Goal: Information Seeking & Learning: Learn about a topic

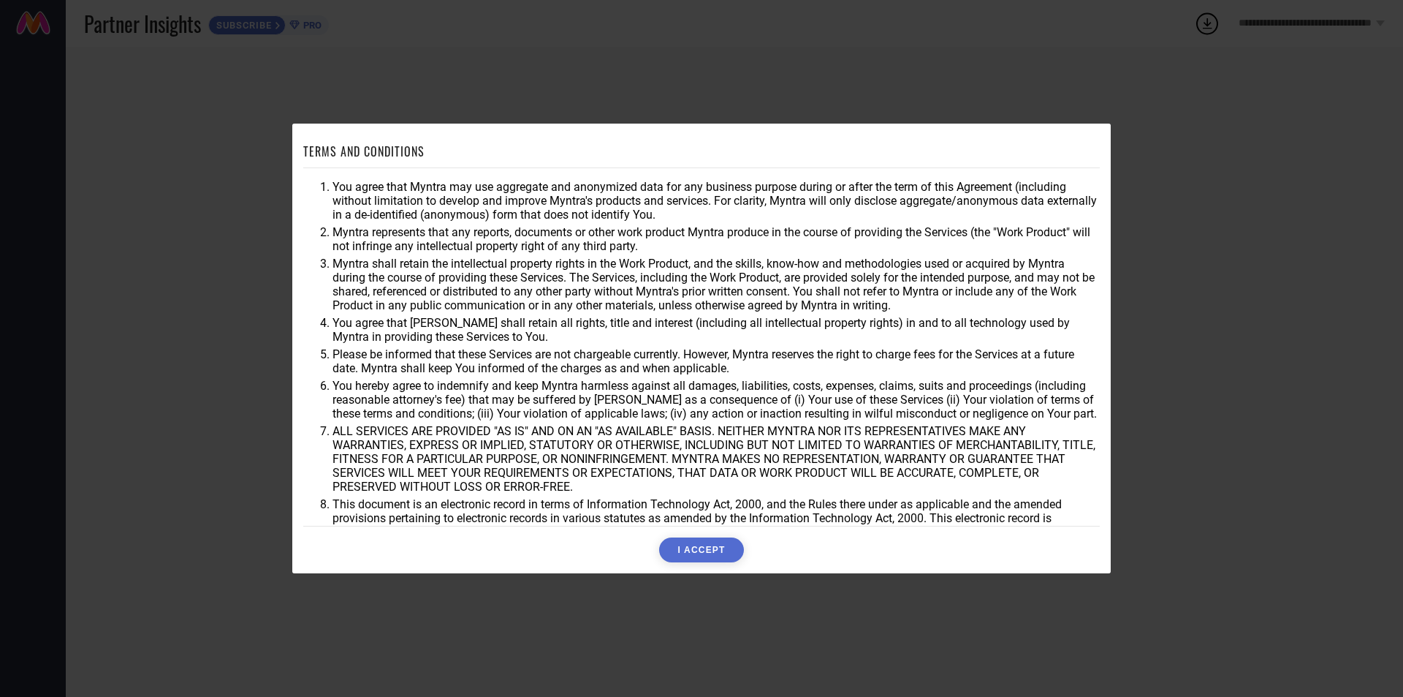
click at [719, 548] on button "I ACCEPT" at bounding box center [701, 549] width 84 height 25
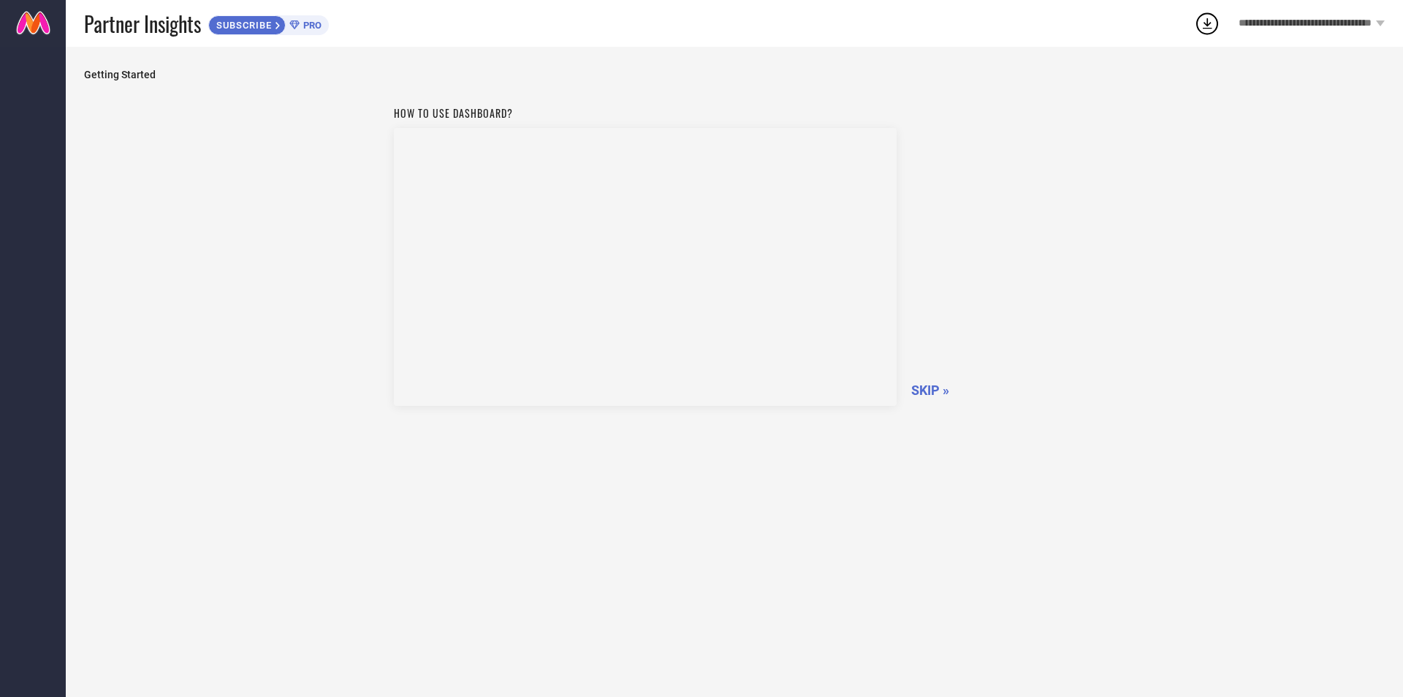
click at [939, 387] on span "SKIP »" at bounding box center [930, 389] width 38 height 15
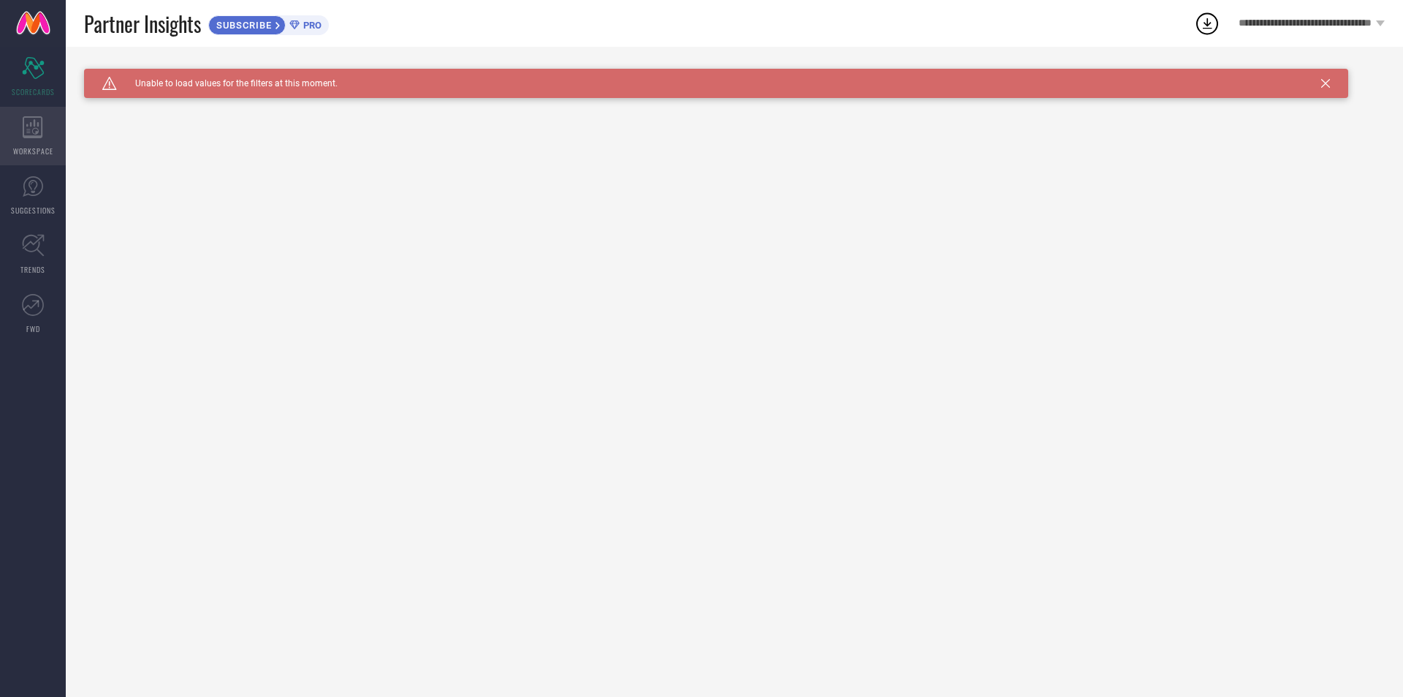
click at [37, 130] on icon at bounding box center [33, 127] width 20 height 22
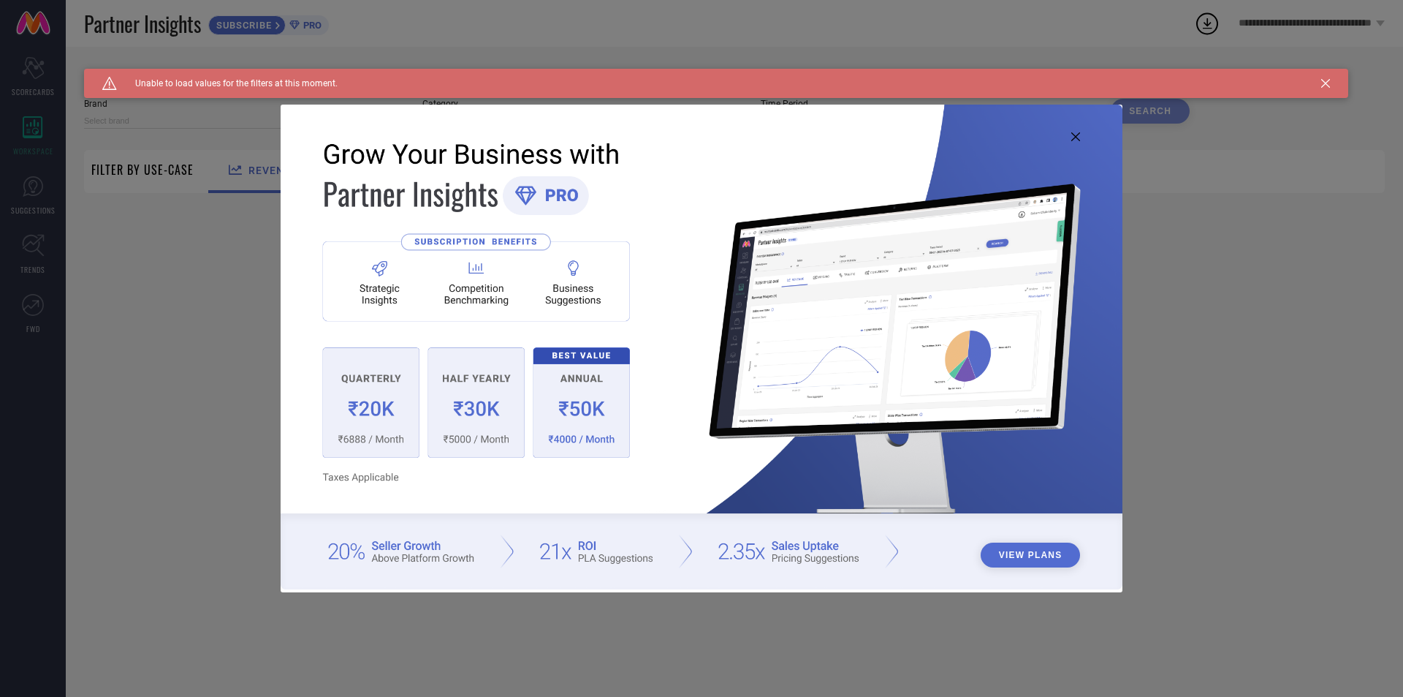
type input "1 STOP FASHION"
type input "All"
click at [1322, 84] on icon at bounding box center [1325, 83] width 9 height 9
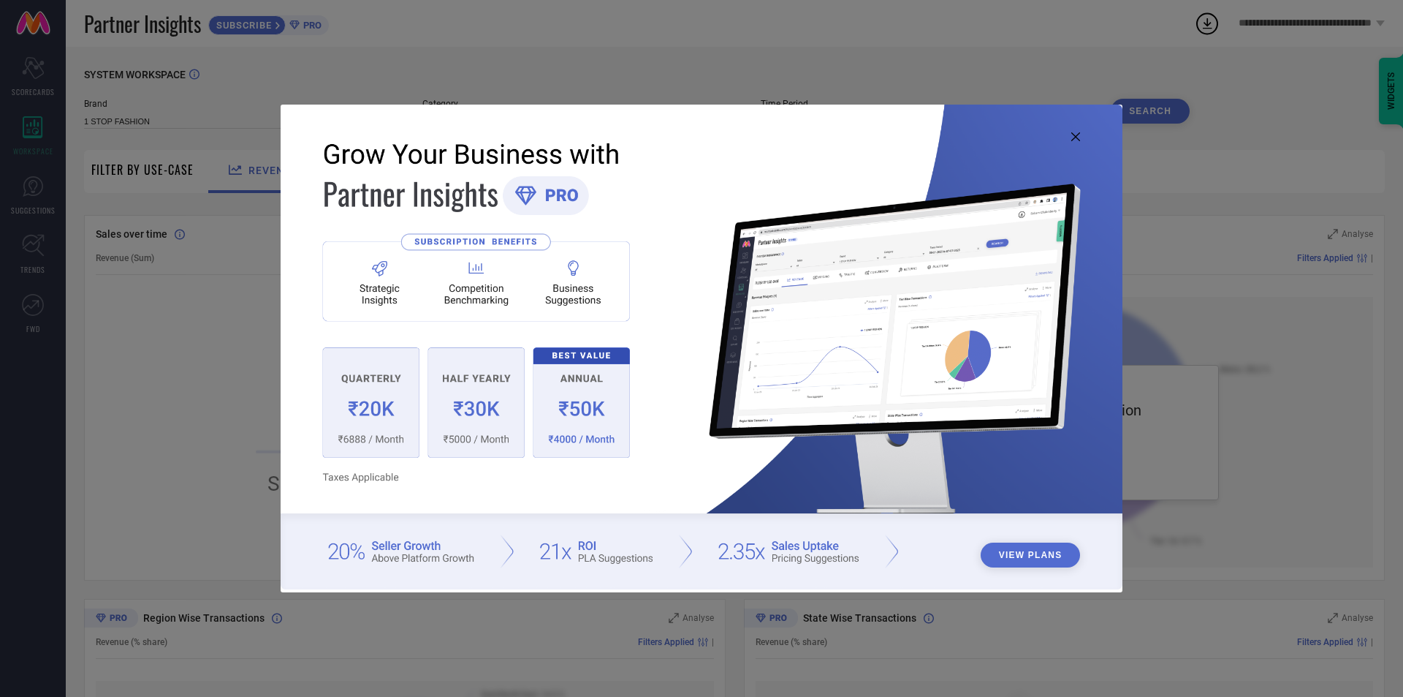
click at [1076, 130] on img at bounding box center [702, 347] width 842 height 484
click at [1071, 138] on icon at bounding box center [1075, 136] width 9 height 9
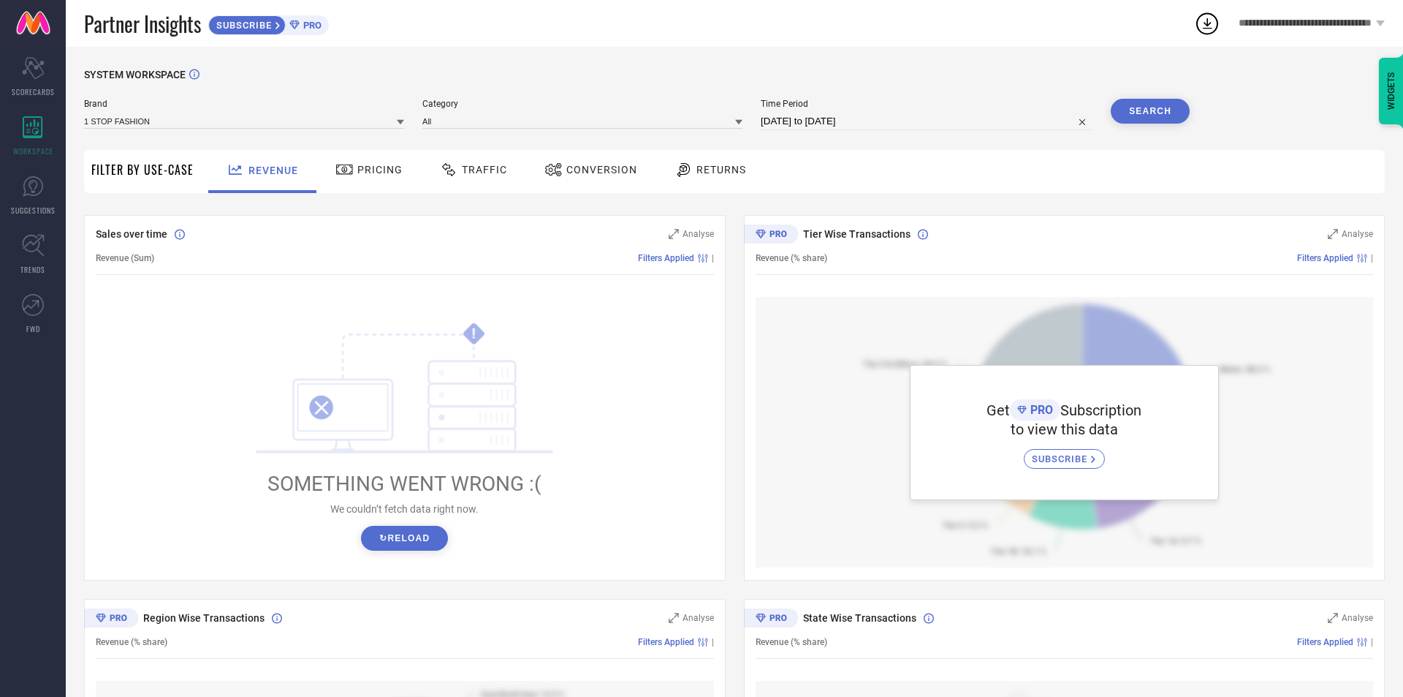
click at [406, 537] on button "↻ Reload" at bounding box center [404, 538] width 87 height 25
click at [386, 180] on div "Pricing" at bounding box center [369, 169] width 75 height 25
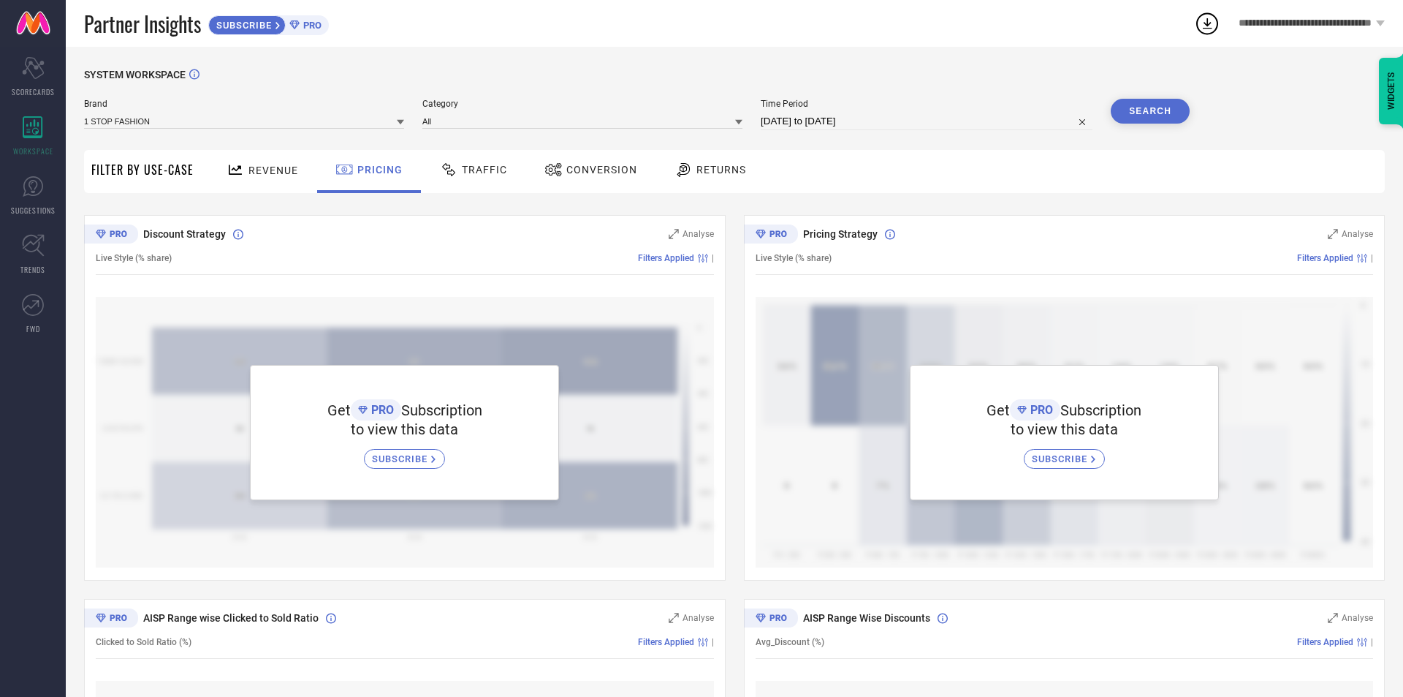
click at [469, 170] on span "Traffic" at bounding box center [484, 170] width 45 height 12
